Goal: Transaction & Acquisition: Purchase product/service

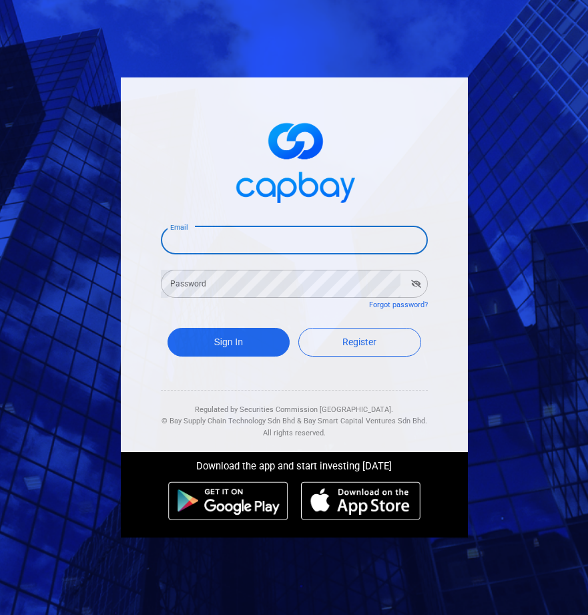
click at [210, 248] on input "Email" at bounding box center [294, 240] width 267 height 28
type input "[EMAIL_ADDRESS][DOMAIN_NAME]"
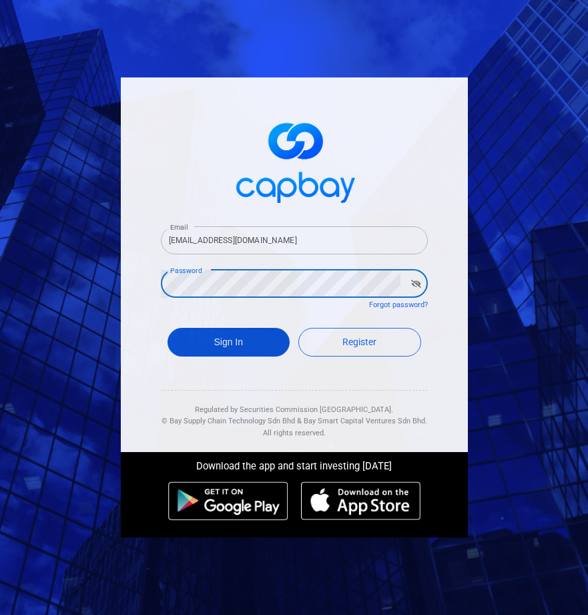
click at [256, 338] on button "Sign In" at bounding box center [229, 342] width 123 height 29
click at [214, 337] on button "Sign In" at bounding box center [229, 342] width 123 height 29
click at [212, 335] on button "Sign In" at bounding box center [229, 342] width 123 height 29
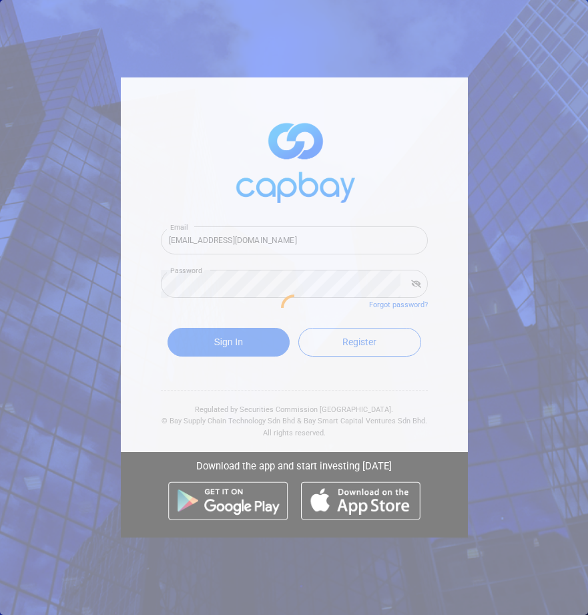
click at [527, 265] on div at bounding box center [294, 307] width 588 height 615
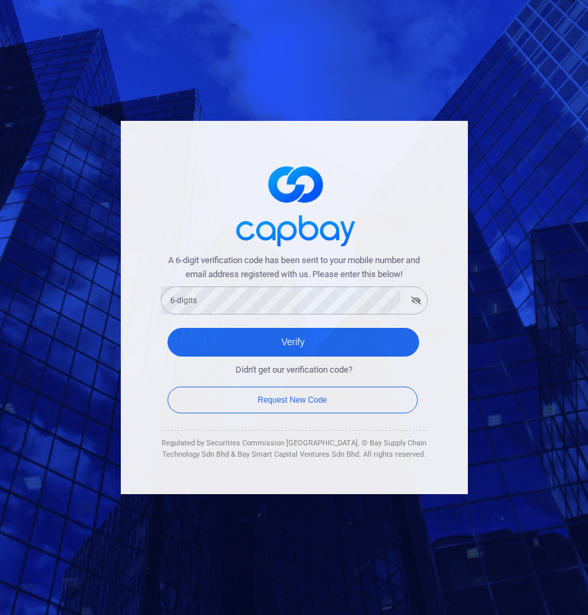
click at [486, 107] on div "A 6-digit verification code has been sent to your mobile number and email addre…" at bounding box center [294, 307] width 588 height 615
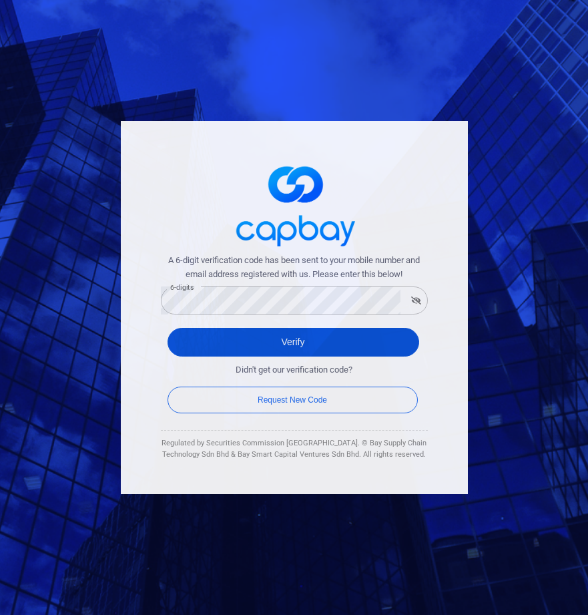
click at [288, 340] on button "Verify" at bounding box center [294, 342] width 252 height 29
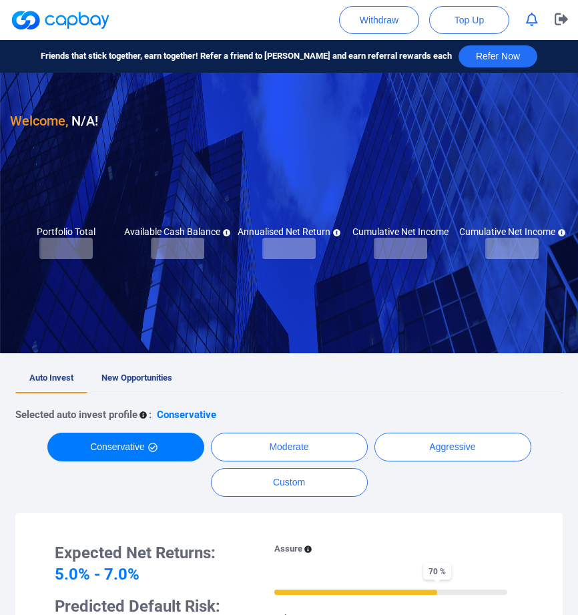
checkbox input "true"
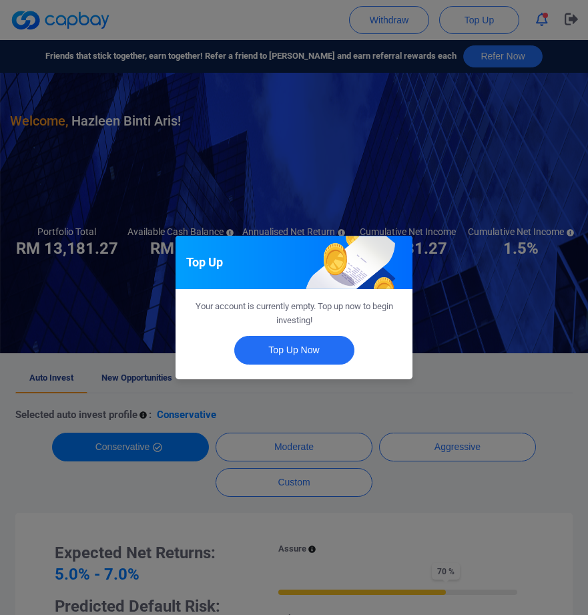
click at [456, 386] on div "Top Up Your account is currently empty. Top up now to begin investing! Top Up N…" at bounding box center [294, 307] width 588 height 615
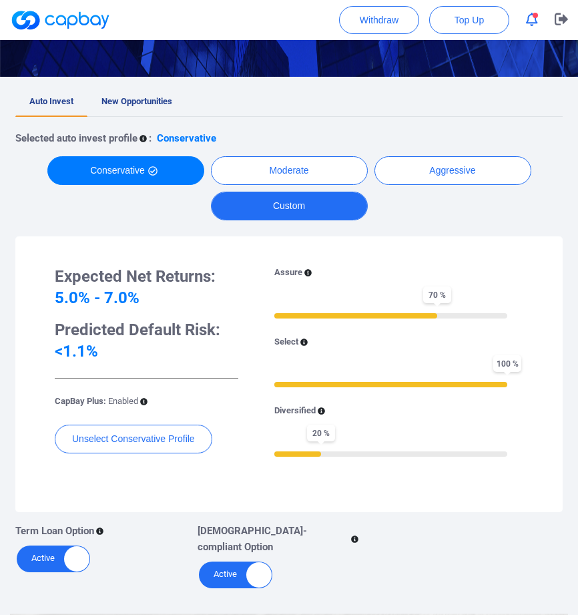
scroll to position [184, 0]
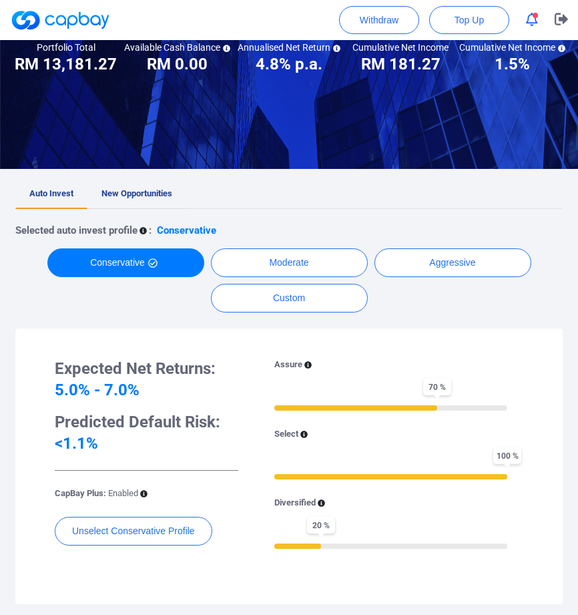
click at [134, 194] on span "New Opportunities" at bounding box center [136, 193] width 71 height 10
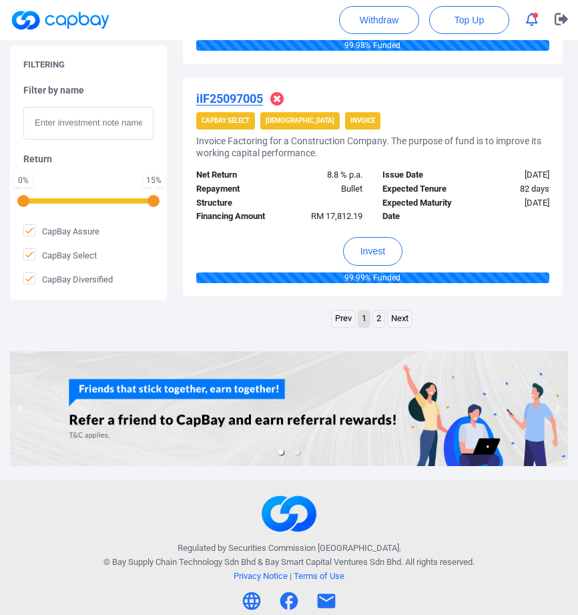
scroll to position [2386, 0]
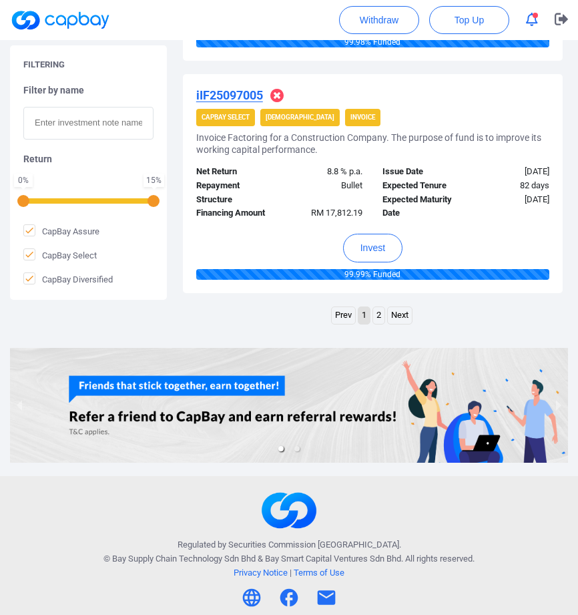
click at [376, 318] on link "2" at bounding box center [378, 315] width 11 height 17
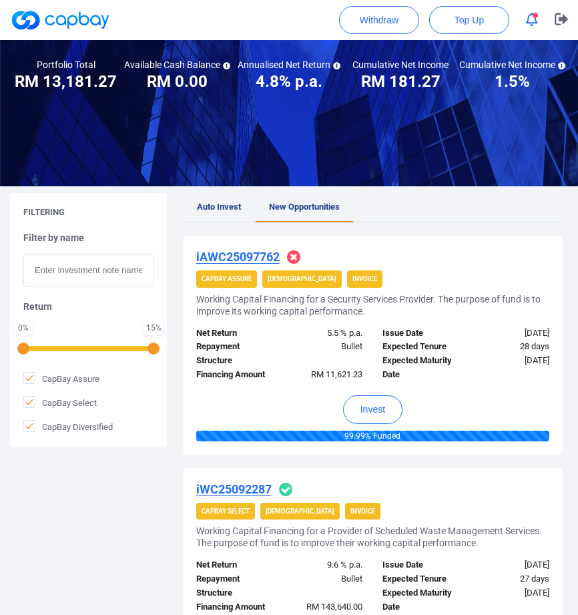
scroll to position [123, 0]
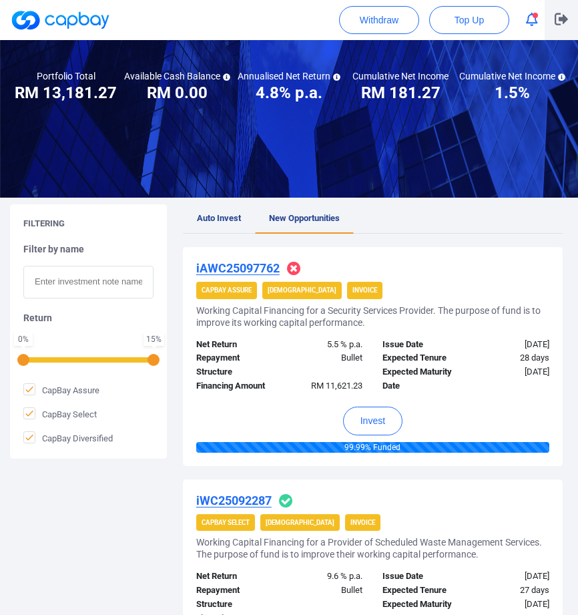
click at [566, 17] on icon "button" at bounding box center [561, 19] width 13 height 13
